Goal: Information Seeking & Learning: Compare options

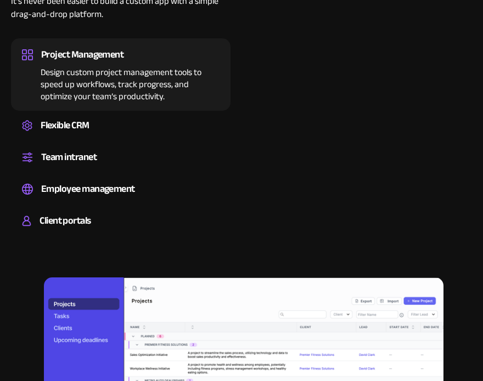
scroll to position [979, 0]
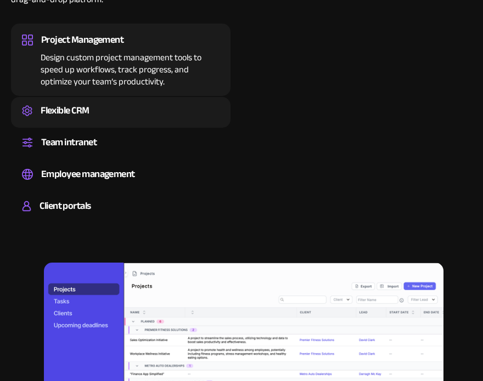
click at [72, 105] on div "Flexible CRM" at bounding box center [65, 111] width 49 height 16
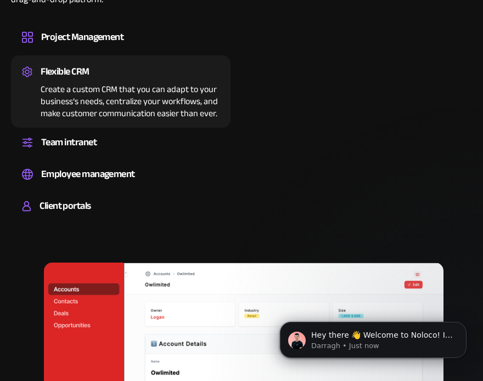
scroll to position [0, 0]
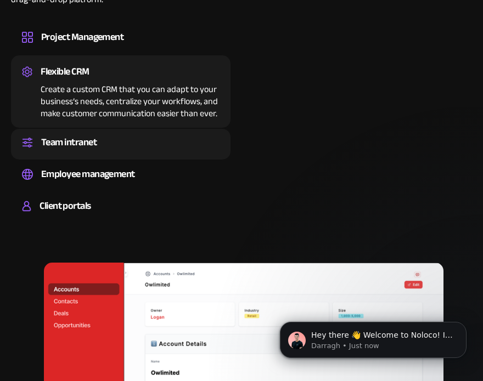
click at [85, 144] on div "Team intranet" at bounding box center [68, 142] width 55 height 16
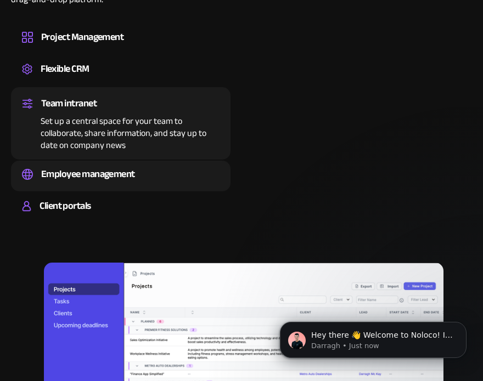
click at [86, 167] on div "Employee management" at bounding box center [88, 174] width 94 height 16
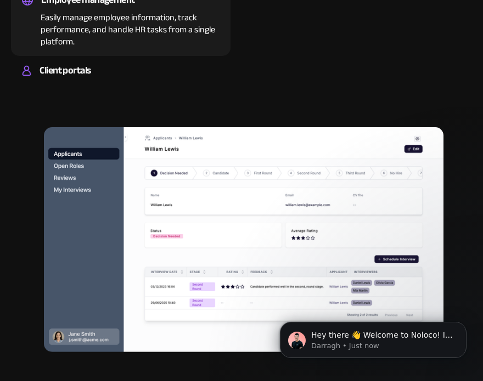
scroll to position [1099, 0]
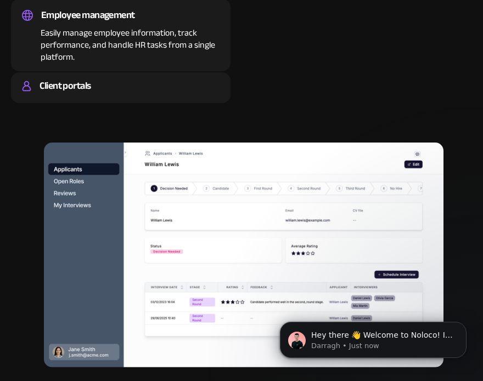
click at [142, 83] on div "Client portals" at bounding box center [121, 86] width 198 height 16
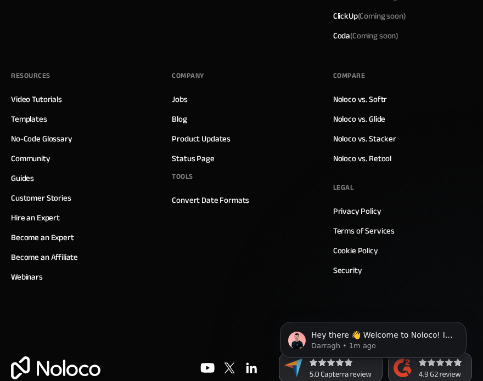
scroll to position [6077, 0]
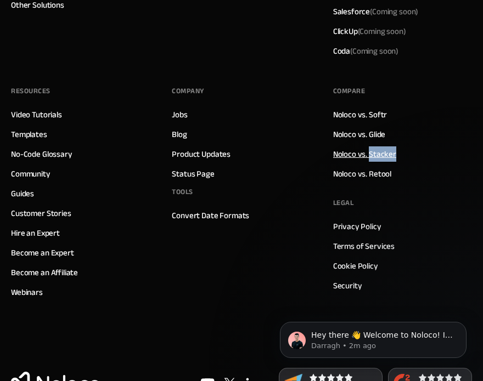
drag, startPoint x: 395, startPoint y: 149, endPoint x: 369, endPoint y: 149, distance: 26.3
click at [369, 149] on div "Compare Noloco vs. Softr Noloco vs. Glide Noloco vs. Stacker Noloco vs. Retool …" at bounding box center [402, 192] width 139 height 219
click at [347, 147] on link "Noloco vs. Stacker" at bounding box center [364, 154] width 63 height 14
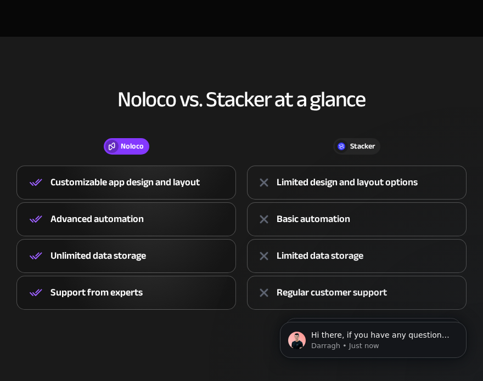
scroll to position [363, 0]
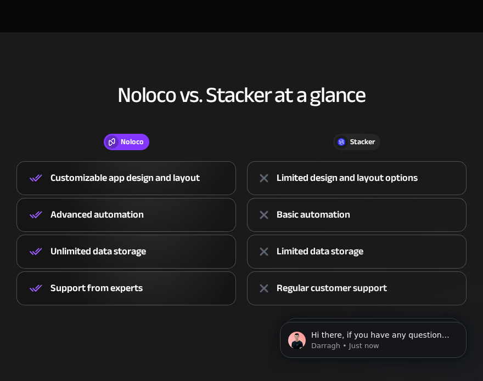
click at [370, 140] on div "Stacker" at bounding box center [362, 142] width 25 height 12
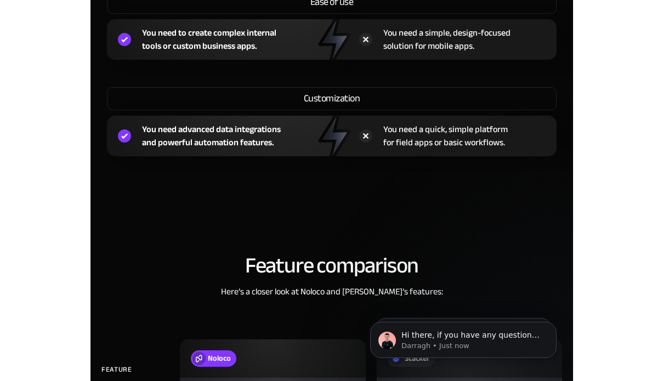
scroll to position [0, 0]
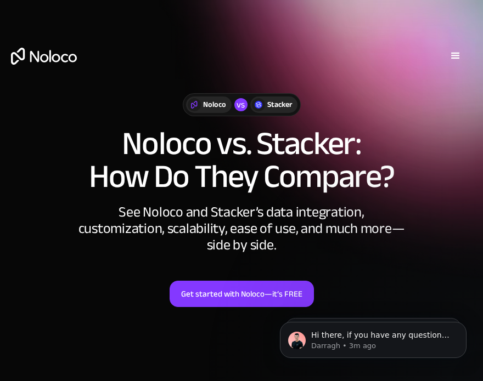
click at [270, 105] on div "Solutions Use Cases Business Types Project Management Keep track of customers, …" at bounding box center [241, 67] width 483 height 77
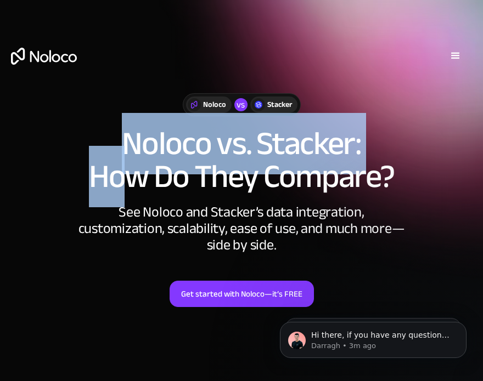
drag, startPoint x: 123, startPoint y: 151, endPoint x: 129, endPoint y: 139, distance: 13.3
click at [129, 139] on h1 "Noloco vs. Stacker: How Do They Compare?" at bounding box center [241, 160] width 461 height 66
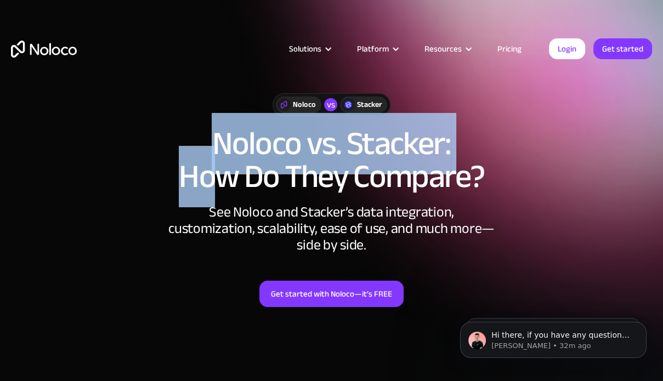
click at [482, 49] on link "Pricing" at bounding box center [510, 49] width 52 height 14
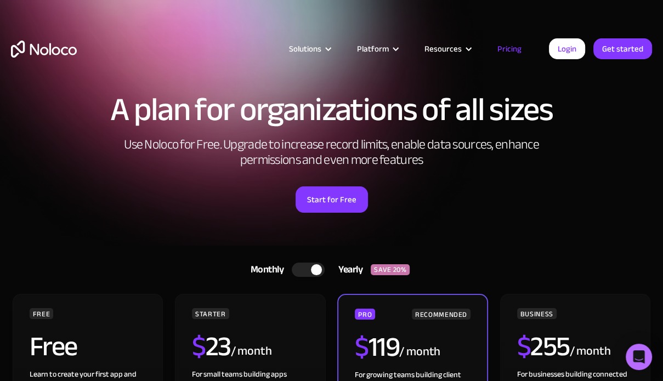
click at [528, 179] on div "Start for Free" at bounding box center [331, 196] width 641 height 34
click at [387, 199] on div "Start for Free" at bounding box center [331, 196] width 641 height 34
